Goal: Answer question/provide support: Answer question/provide support

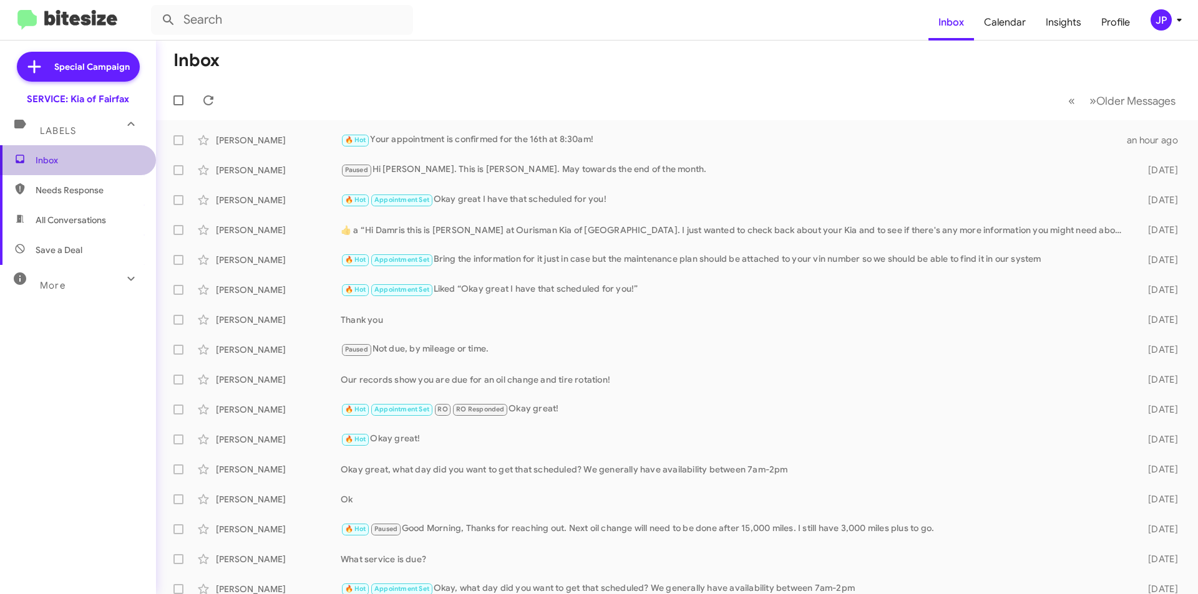
click at [89, 160] on span "Inbox" at bounding box center [89, 160] width 106 height 12
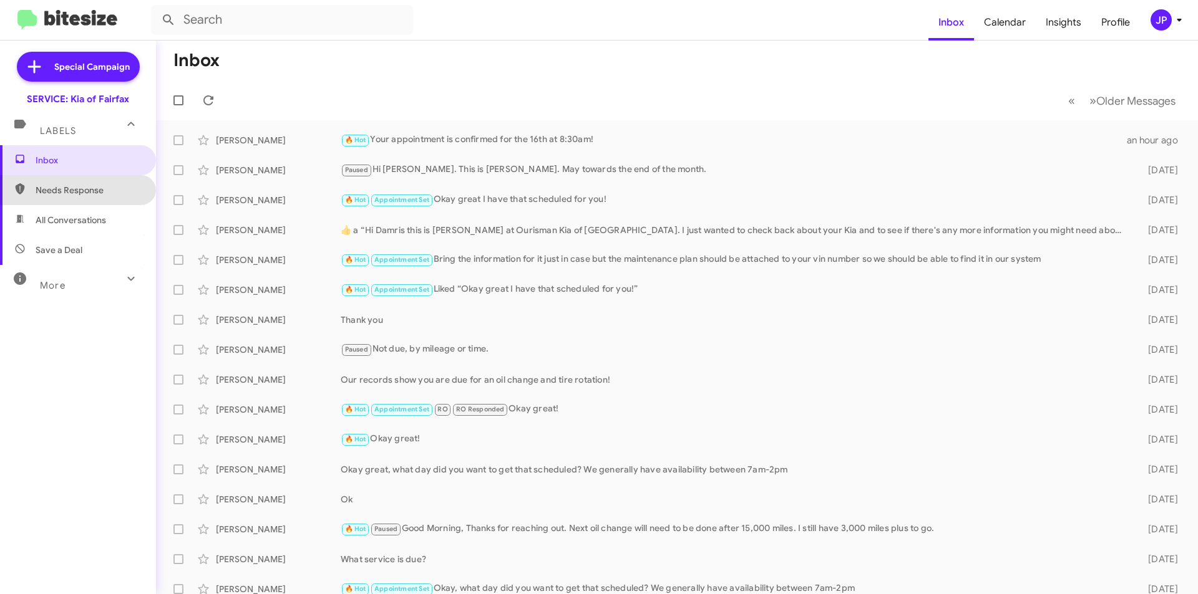
click at [88, 192] on span "Needs Response" at bounding box center [89, 190] width 106 height 12
type input "in:needs-response"
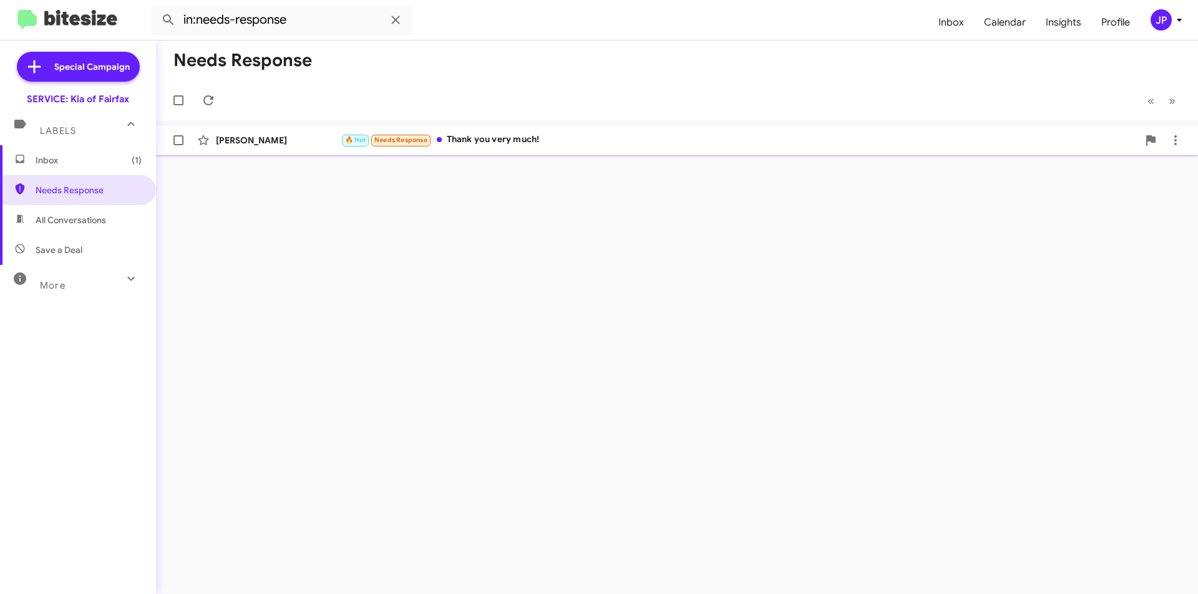
click at [285, 127] on span "[PERSON_NAME] 🔥 Hot Needs Response Thank you very much! an hour ago" at bounding box center [677, 140] width 1042 height 30
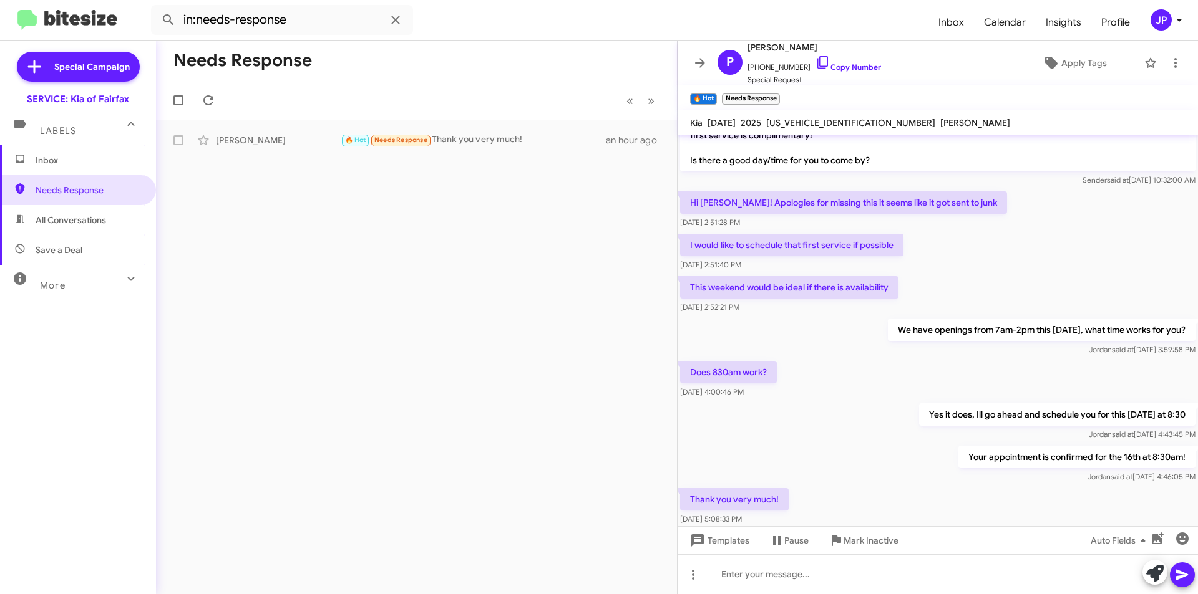
scroll to position [56, 0]
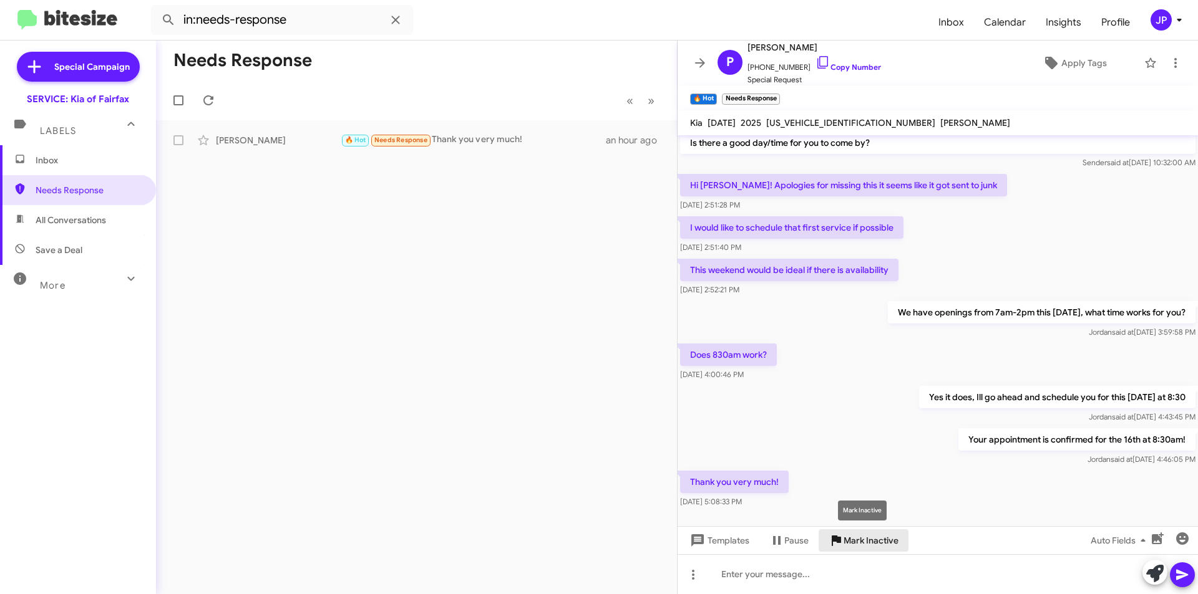
click at [899, 536] on button "Mark Inactive" at bounding box center [863, 541] width 90 height 22
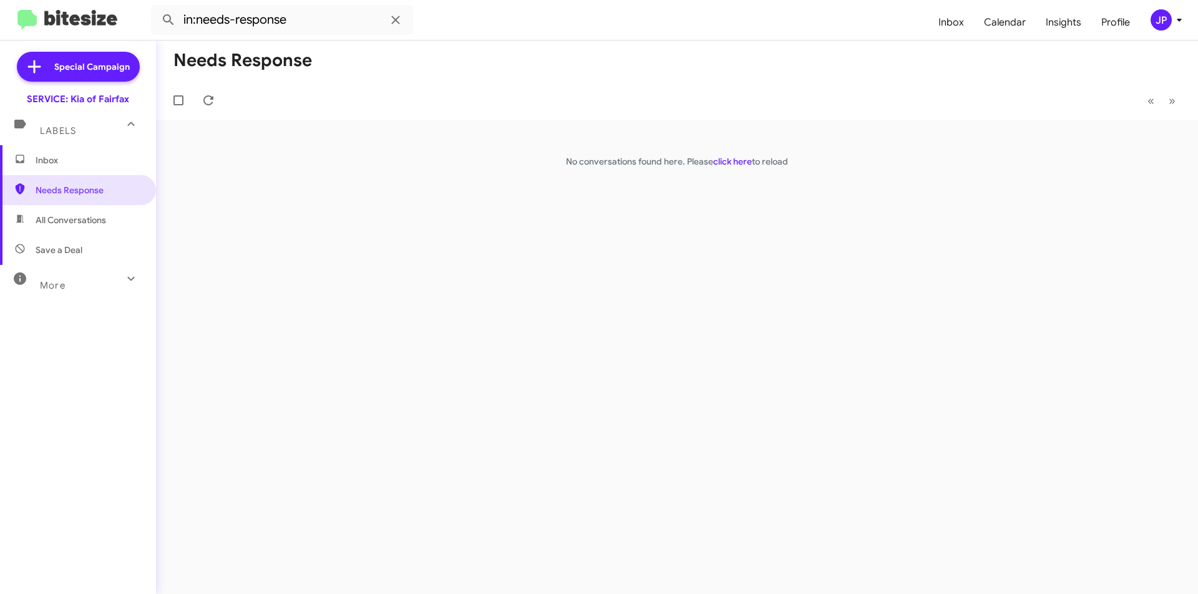
click at [73, 163] on span "Inbox" at bounding box center [89, 160] width 106 height 12
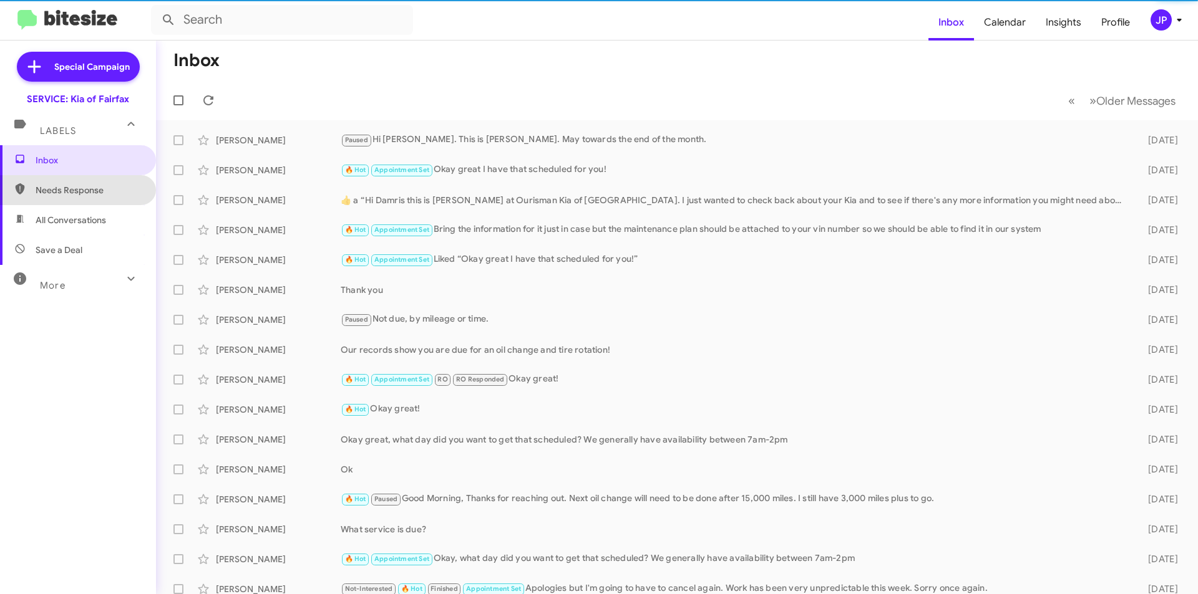
click at [123, 195] on span "Needs Response" at bounding box center [89, 190] width 106 height 12
type input "in:needs-response"
